Goal: Navigation & Orientation: Understand site structure

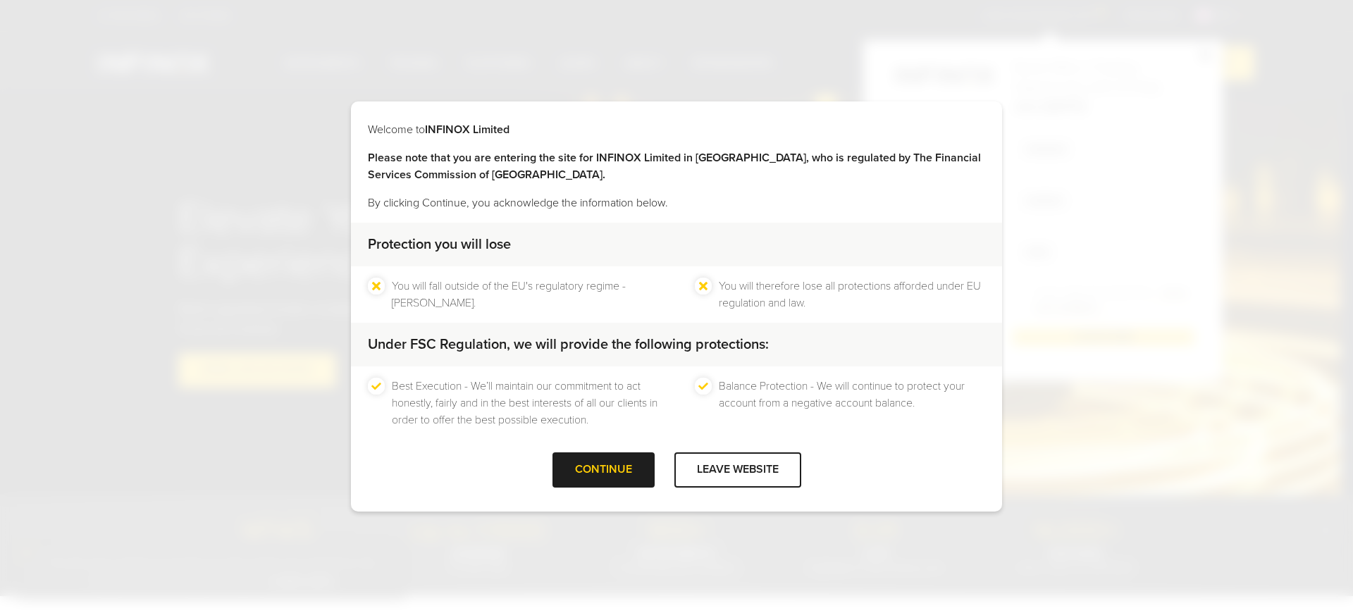
scroll to position [2219, 0]
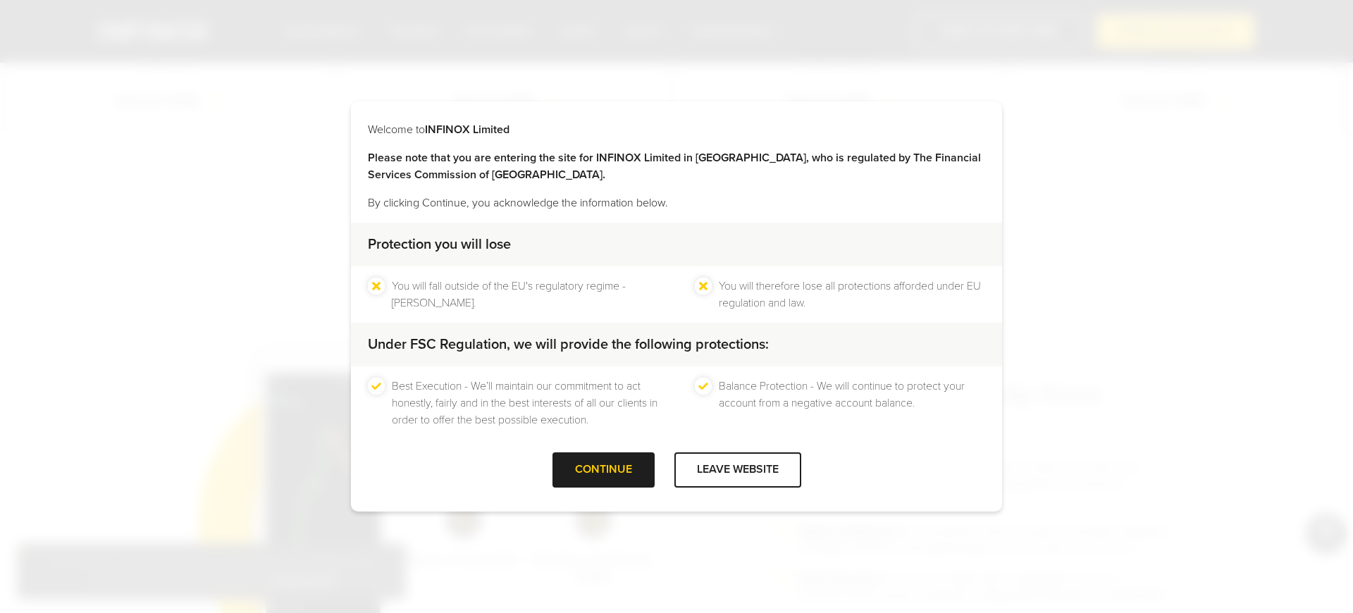
click at [472, 429] on div "Best Execution - We’ll maintain our commitment to act honestly, fairly and in t…" at bounding box center [676, 403] width 651 height 73
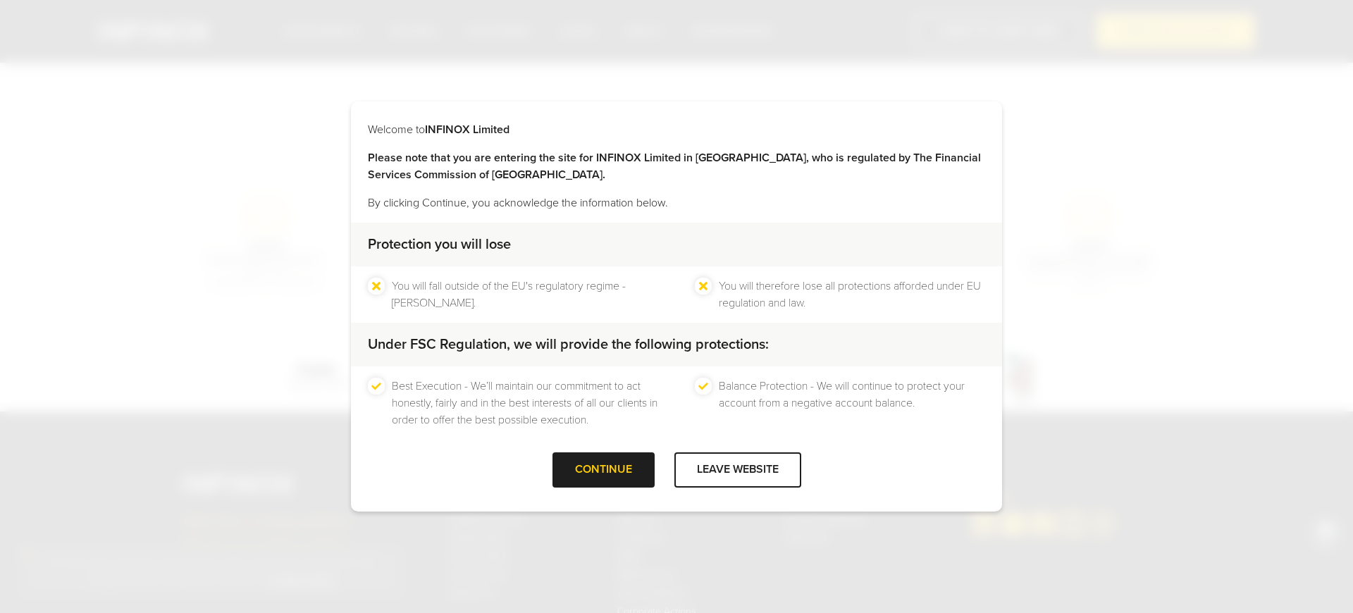
scroll to position [4499, 0]
click at [472, 431] on div "Best Execution - We’ll maintain our commitment to act honestly, fairly and in t…" at bounding box center [676, 403] width 651 height 73
click at [472, 432] on div "Best Execution - We’ll maintain our commitment to act honestly, fairly and in t…" at bounding box center [676, 403] width 651 height 73
